Goal: Task Accomplishment & Management: Manage account settings

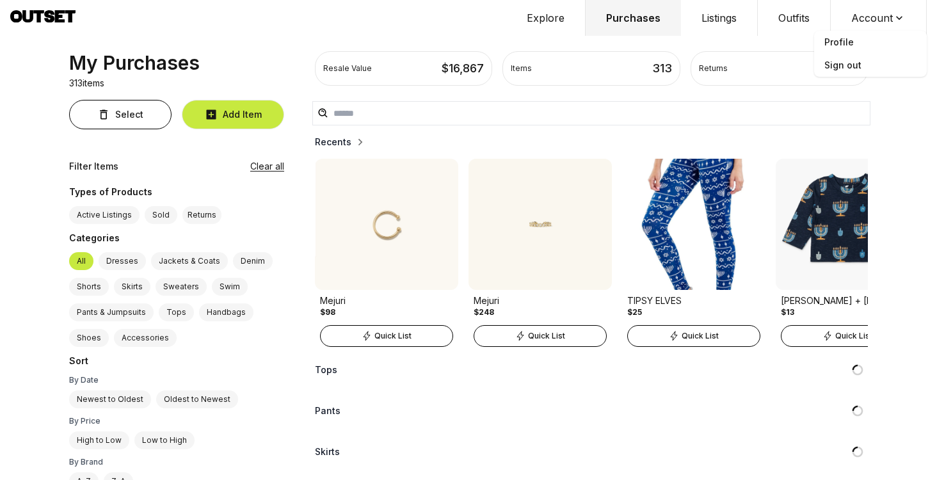
click at [859, 42] on span "Profile" at bounding box center [870, 42] width 113 height 23
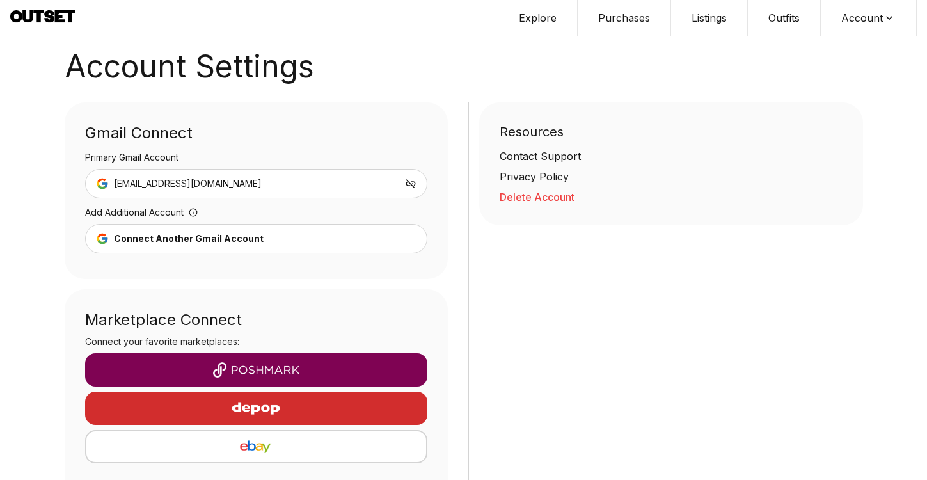
click at [531, 198] on button "Delete Account" at bounding box center [671, 196] width 343 height 15
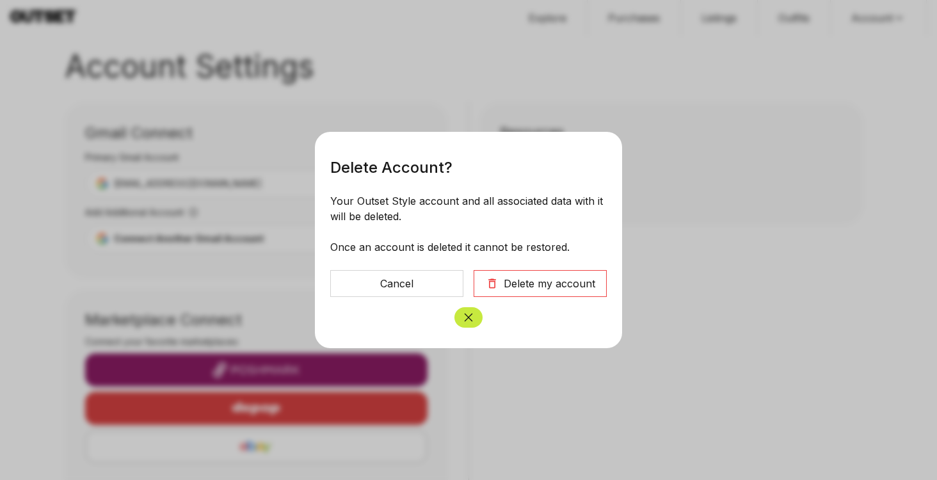
click at [517, 278] on div "Delete my account" at bounding box center [549, 283] width 91 height 15
click at [539, 282] on div "Delete my account" at bounding box center [549, 283] width 91 height 15
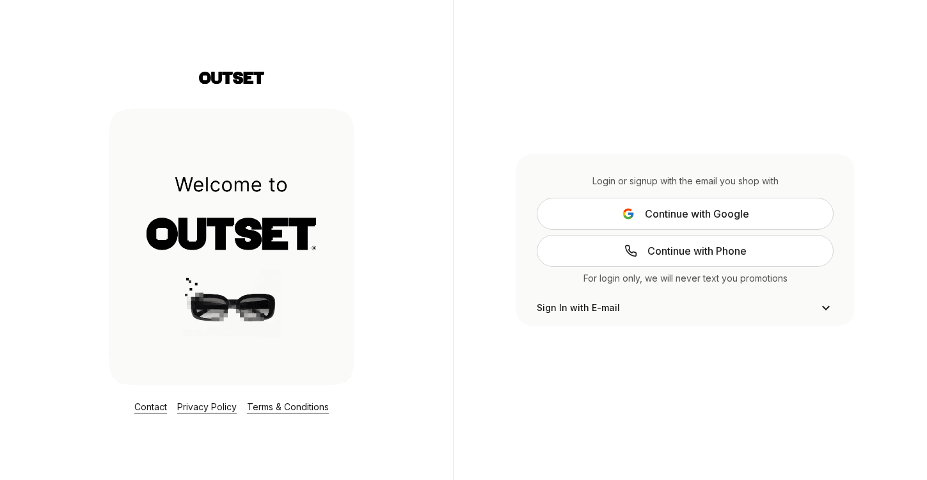
click at [674, 217] on span "Continue with Google" at bounding box center [697, 213] width 104 height 15
click at [624, 212] on icon at bounding box center [627, 211] width 8 height 4
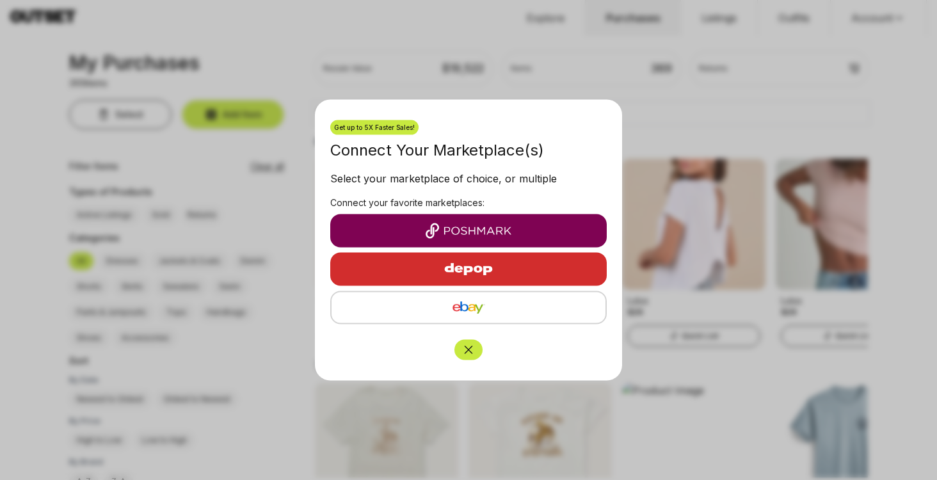
click at [459, 343] on button "Close" at bounding box center [468, 350] width 28 height 20
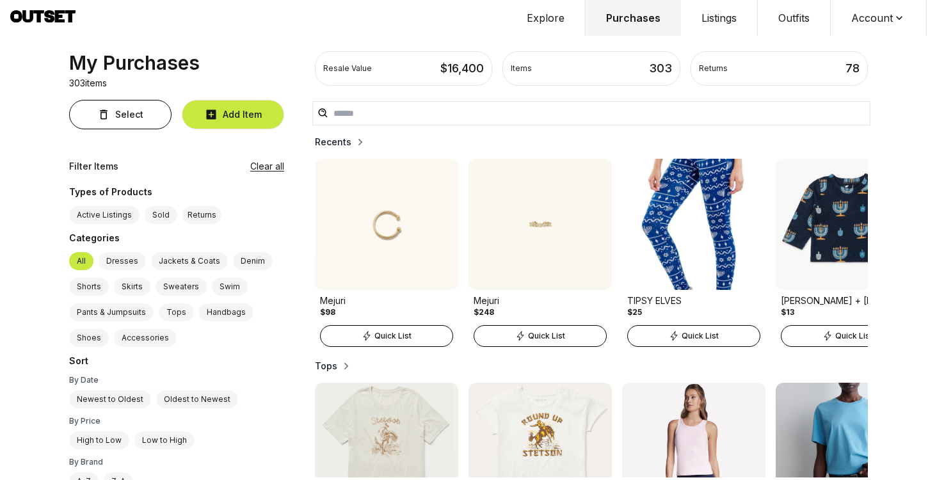
click at [857, 31] on button "Account" at bounding box center [878, 18] width 96 height 36
click at [846, 40] on span "Profile" at bounding box center [870, 42] width 113 height 23
